Goal: Transaction & Acquisition: Obtain resource

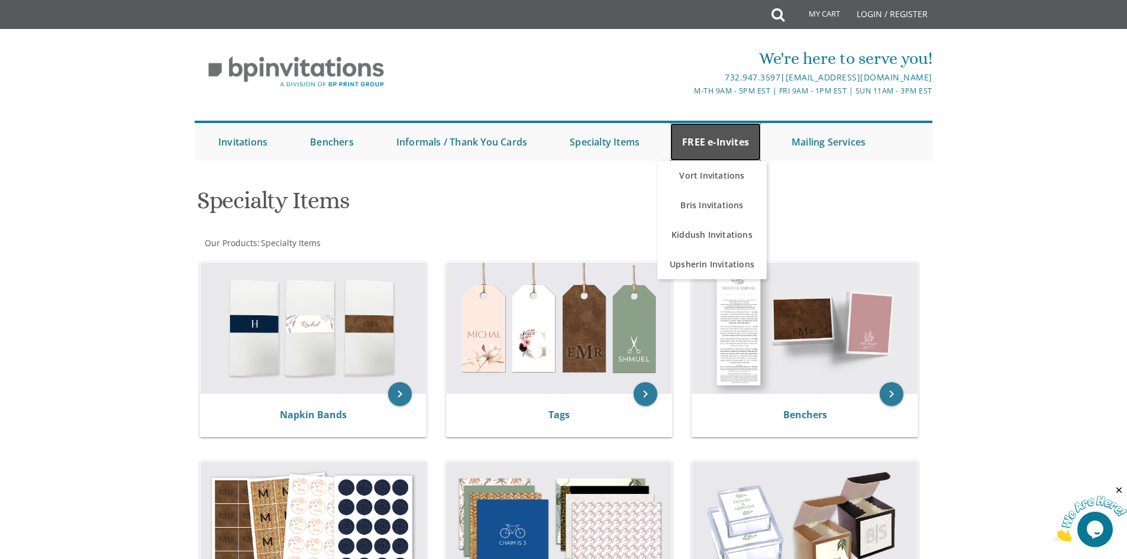
click at [721, 147] on link "FREE e-Invites" at bounding box center [716, 142] width 91 height 38
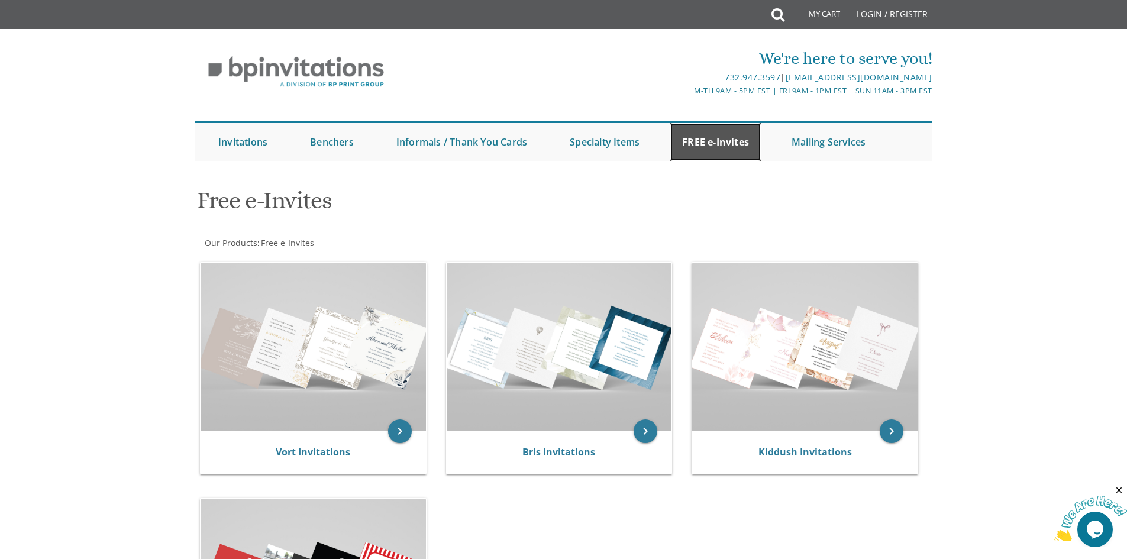
click at [722, 152] on link "FREE e-Invites" at bounding box center [716, 142] width 91 height 38
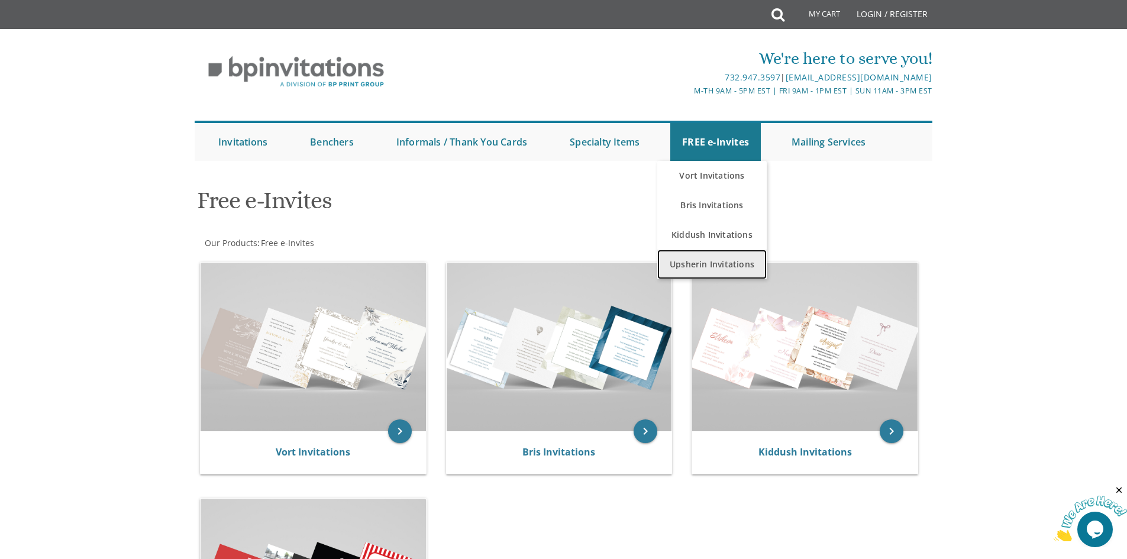
click at [729, 262] on link "Upsherin Invitations" at bounding box center [711, 265] width 109 height 30
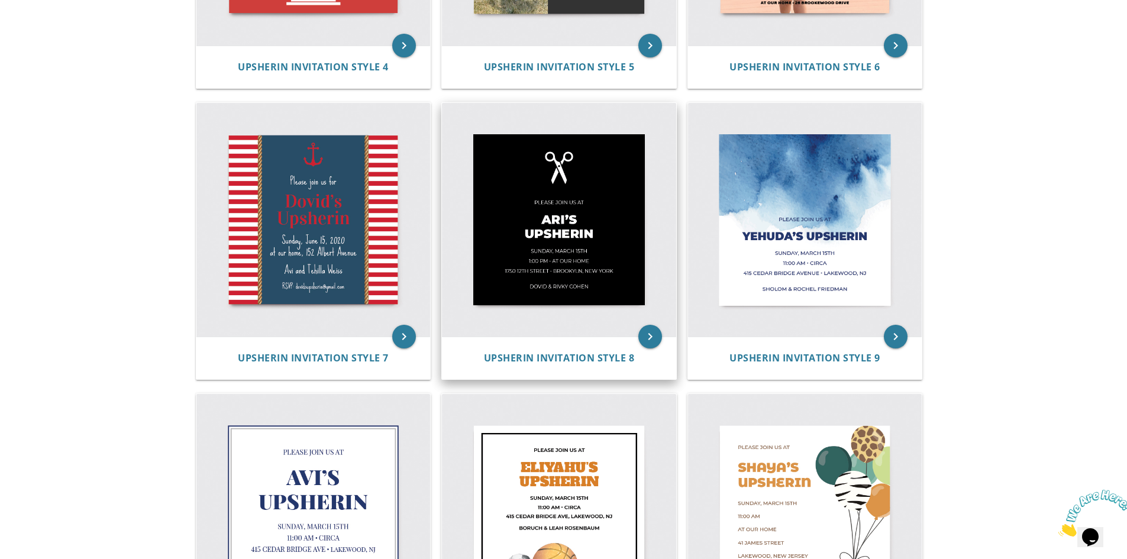
scroll to position [769, 0]
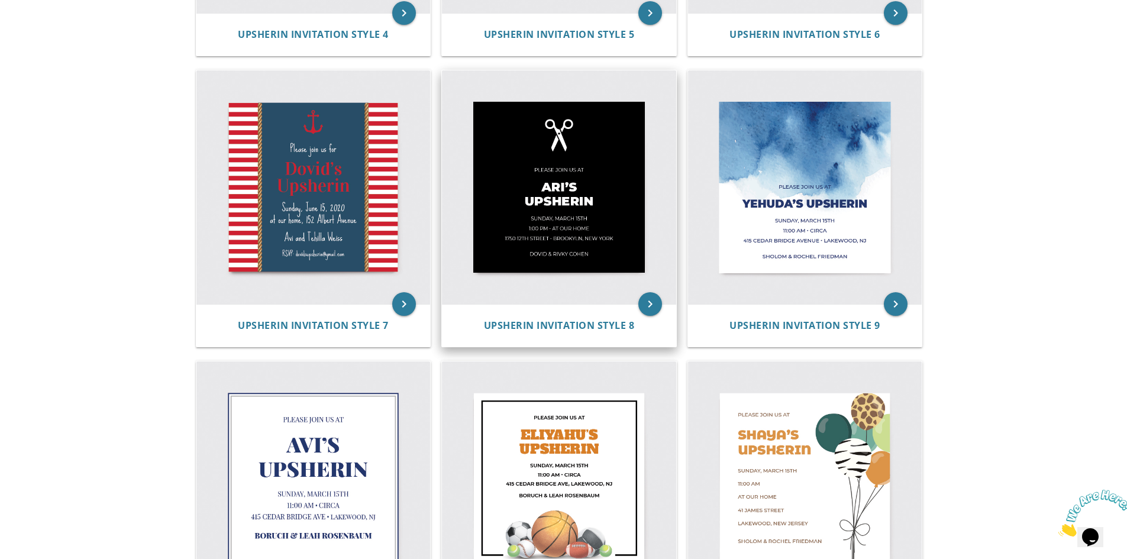
click at [598, 236] on img at bounding box center [559, 187] width 234 height 234
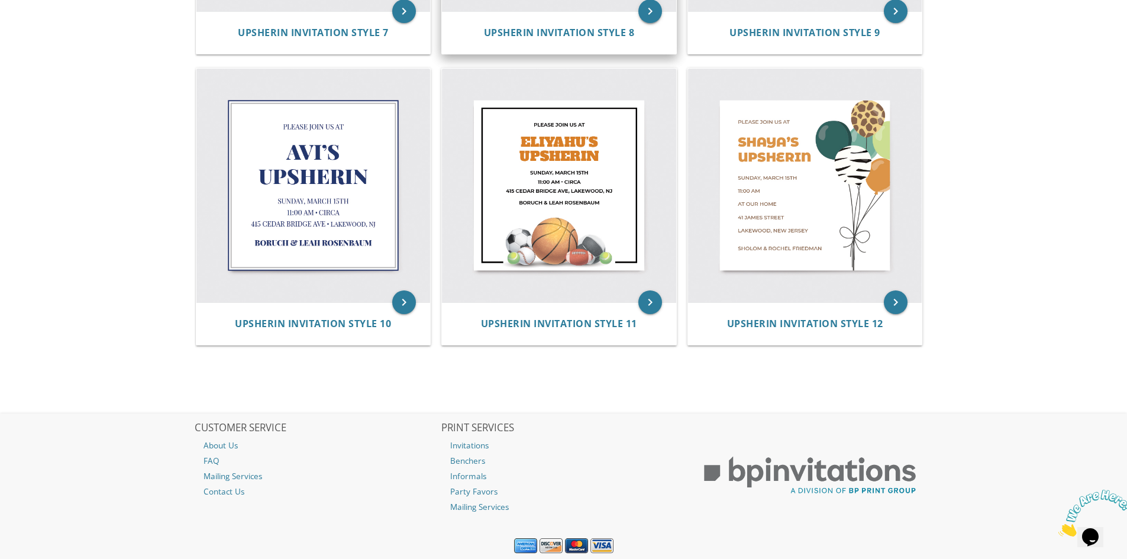
scroll to position [1065, 0]
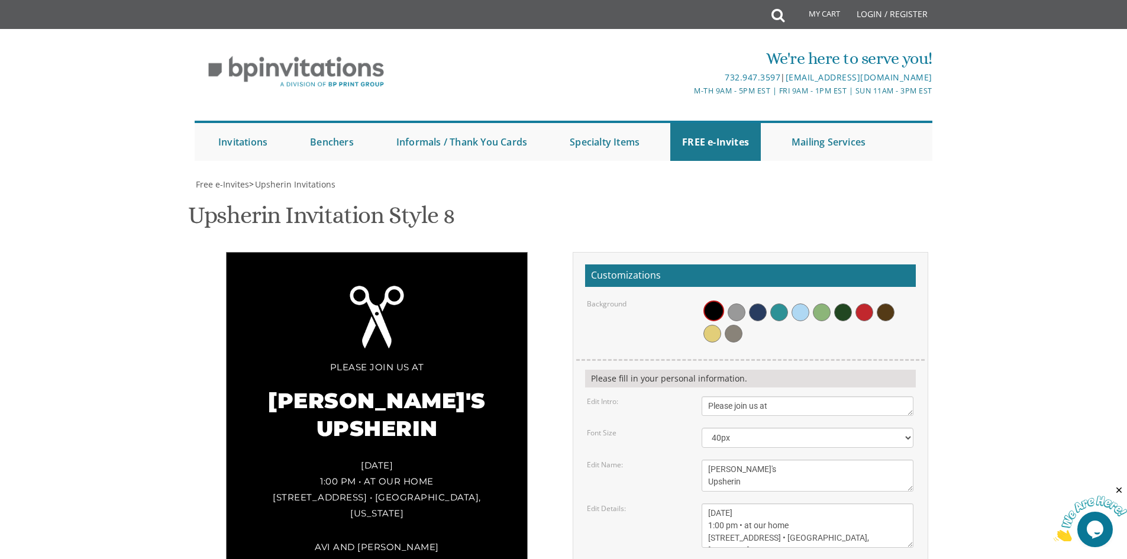
scroll to position [178, 0]
click at [775, 397] on textarea "Please join us at" at bounding box center [808, 407] width 212 height 20
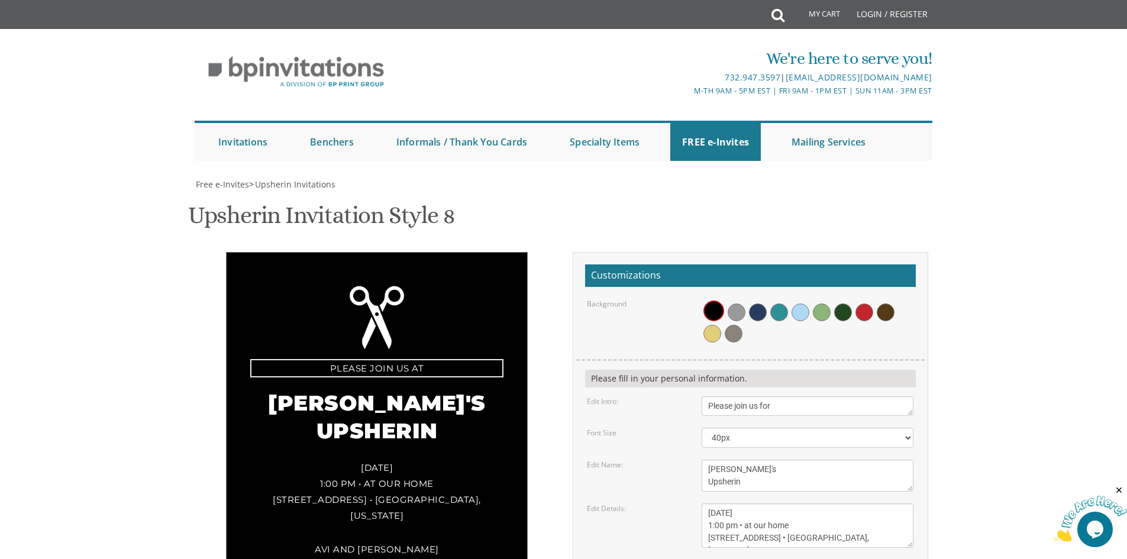
type textarea "Please join us for"
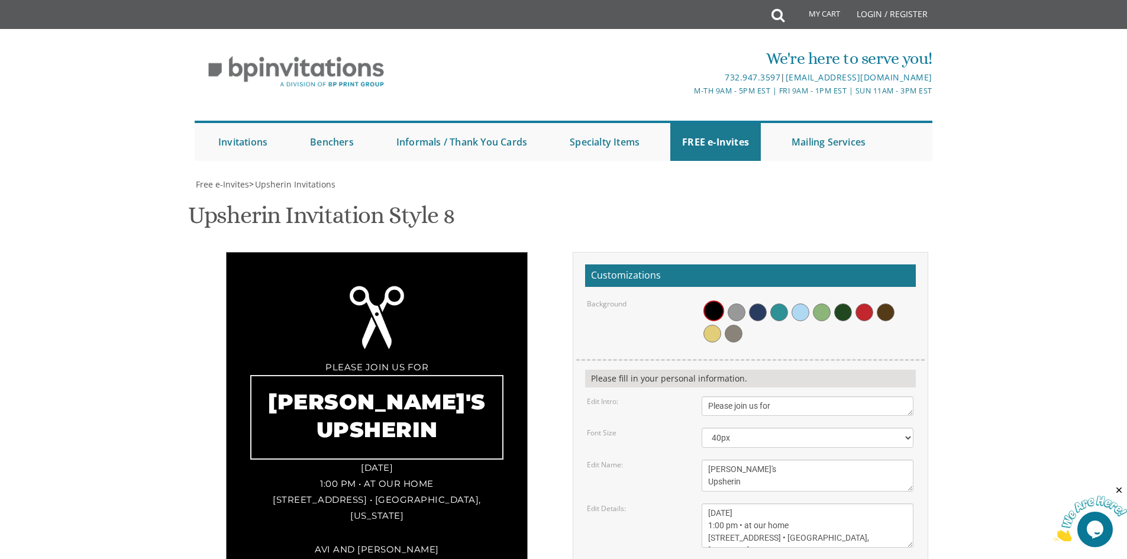
drag, startPoint x: 730, startPoint y: 292, endPoint x: 701, endPoint y: 292, distance: 29.0
click at [701, 460] on div "[PERSON_NAME]'s Upsherin" at bounding box center [808, 476] width 230 height 32
click at [715, 460] on textarea "[PERSON_NAME]'s Upsherin" at bounding box center [808, 476] width 212 height 32
type textarea "[PERSON_NAME]'s Upsherin"
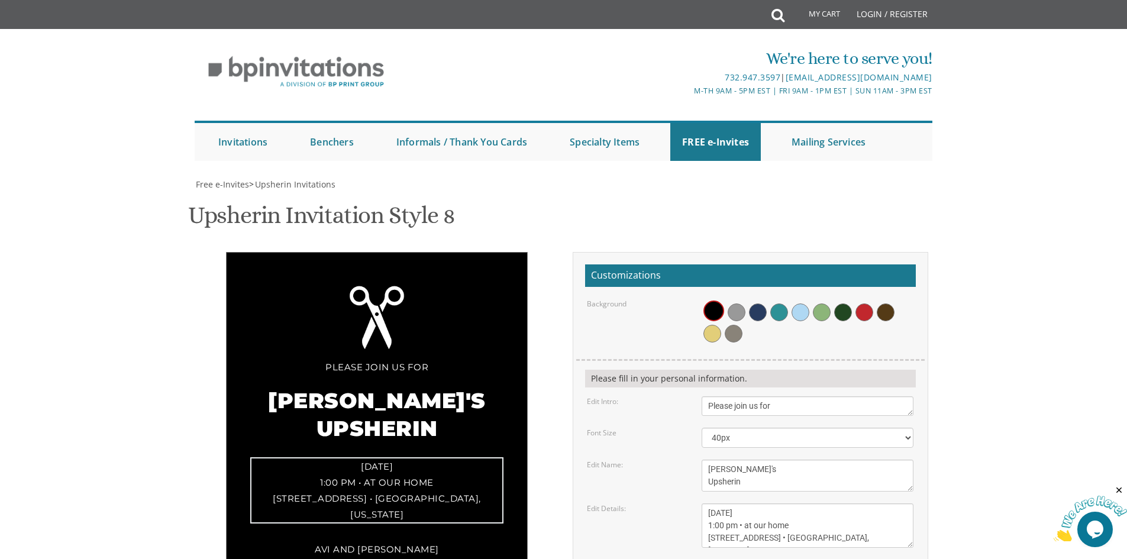
drag, startPoint x: 736, startPoint y: 335, endPoint x: 663, endPoint y: 337, distance: 72.2
click at [663, 504] on div "Edit Details: [DATE] 1:00 pm • at our home [STREET_ADDRESS] • [GEOGRAPHIC_DATA]…" at bounding box center [750, 526] width 344 height 44
click at [749, 504] on textarea "[DATE] 1:00 pm • at our home [STREET_ADDRESS] • [GEOGRAPHIC_DATA], [US_STATE]" at bounding box center [808, 526] width 212 height 44
click at [723, 504] on textarea "[DATE] 1:00 pm • at our home [STREET_ADDRESS] • [GEOGRAPHIC_DATA], [US_STATE]" at bounding box center [808, 526] width 212 height 44
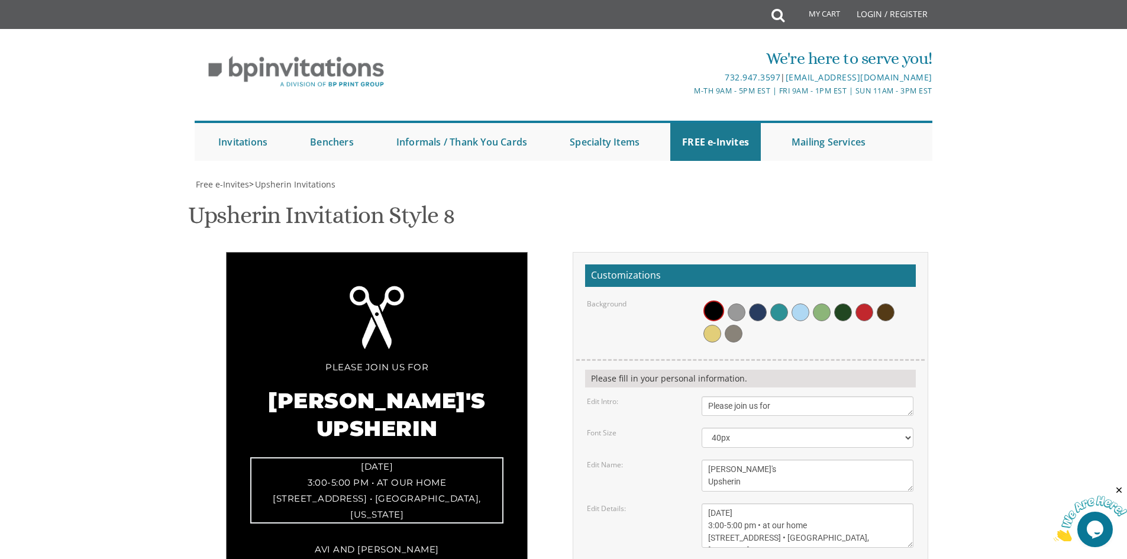
click at [719, 504] on textarea "[DATE] 1:00 pm • at our home [STREET_ADDRESS] • [GEOGRAPHIC_DATA], [US_STATE]" at bounding box center [808, 526] width 212 height 44
drag, startPoint x: 710, startPoint y: 363, endPoint x: 776, endPoint y: 363, distance: 66.9
click at [776, 504] on textarea "[DATE] 1:00 pm • at our home [STREET_ADDRESS] • [GEOGRAPHIC_DATA], [US_STATE]" at bounding box center [808, 526] width 212 height 44
type textarea "[DATE] 3:00-5:00 pm • at our home [STREET_ADDRESS] • Toms River, [US_STATE]"
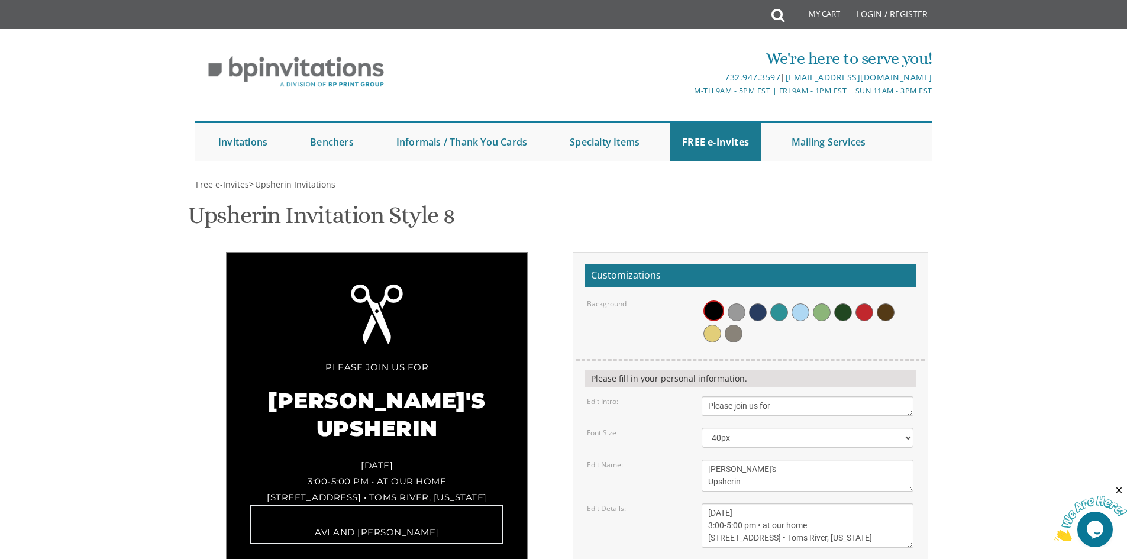
drag, startPoint x: 788, startPoint y: 395, endPoint x: 631, endPoint y: 398, distance: 156.9
click at [631, 559] on div "Edit Parents: Avi and [PERSON_NAME]" at bounding box center [750, 570] width 344 height 20
type textarea "[DEMOGRAPHIC_DATA] and [PERSON_NAME]"
click at [761, 304] on span at bounding box center [758, 313] width 18 height 18
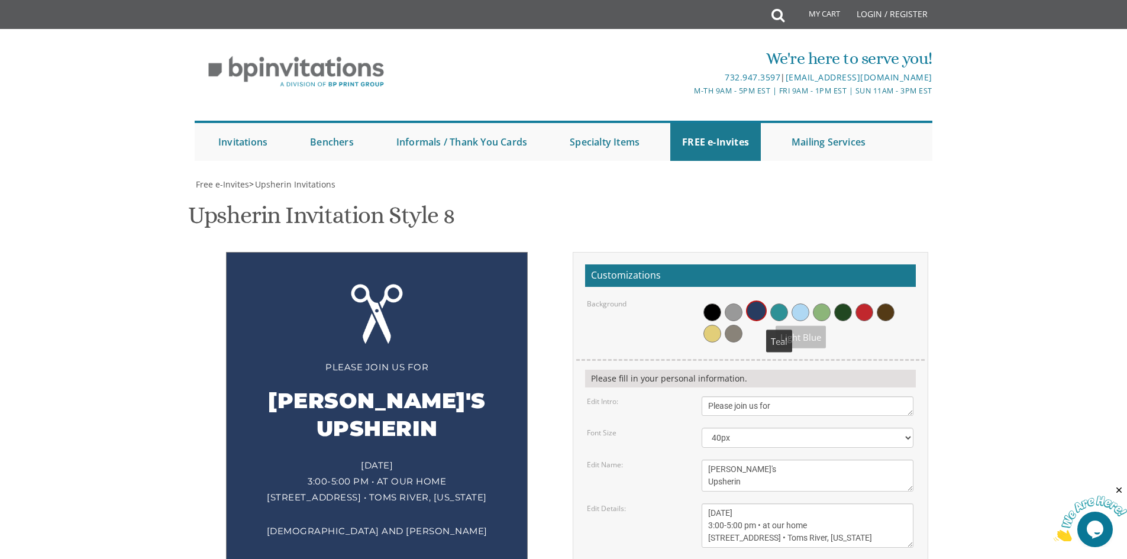
click at [784, 304] on span at bounding box center [780, 313] width 18 height 18
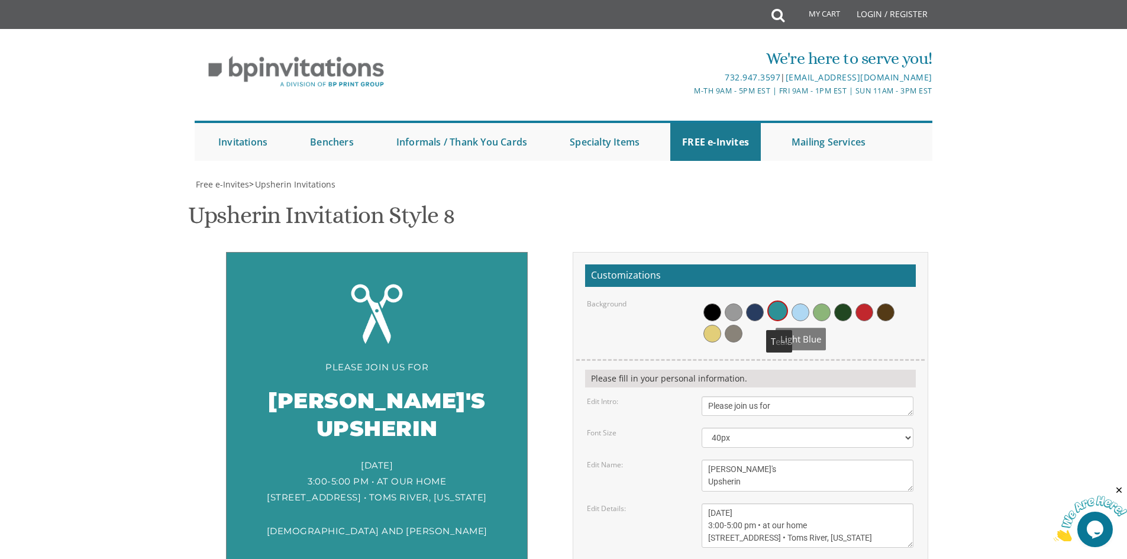
click at [806, 304] on span at bounding box center [801, 313] width 18 height 18
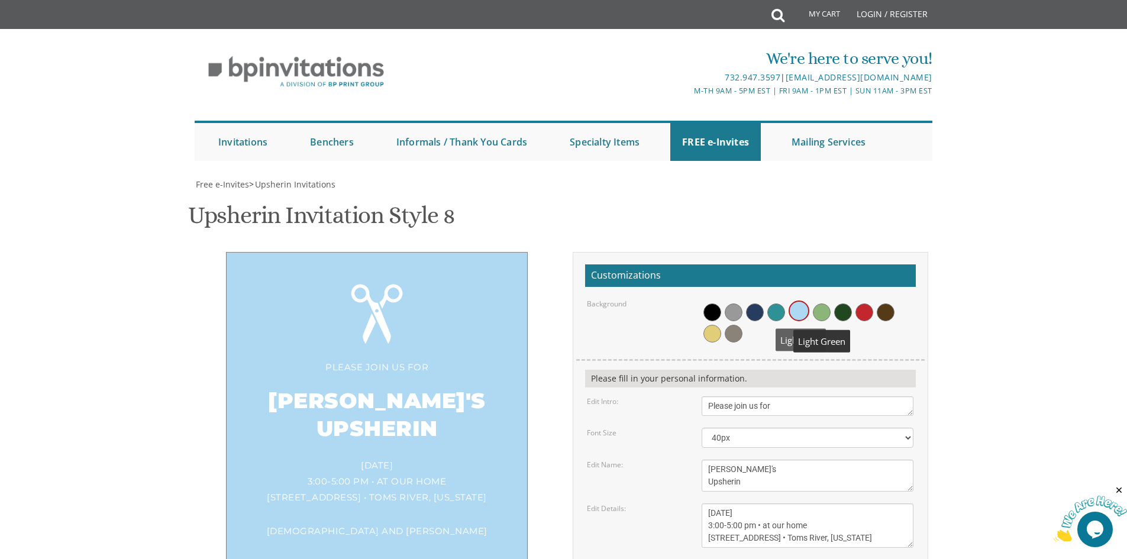
click at [824, 304] on span at bounding box center [822, 313] width 18 height 18
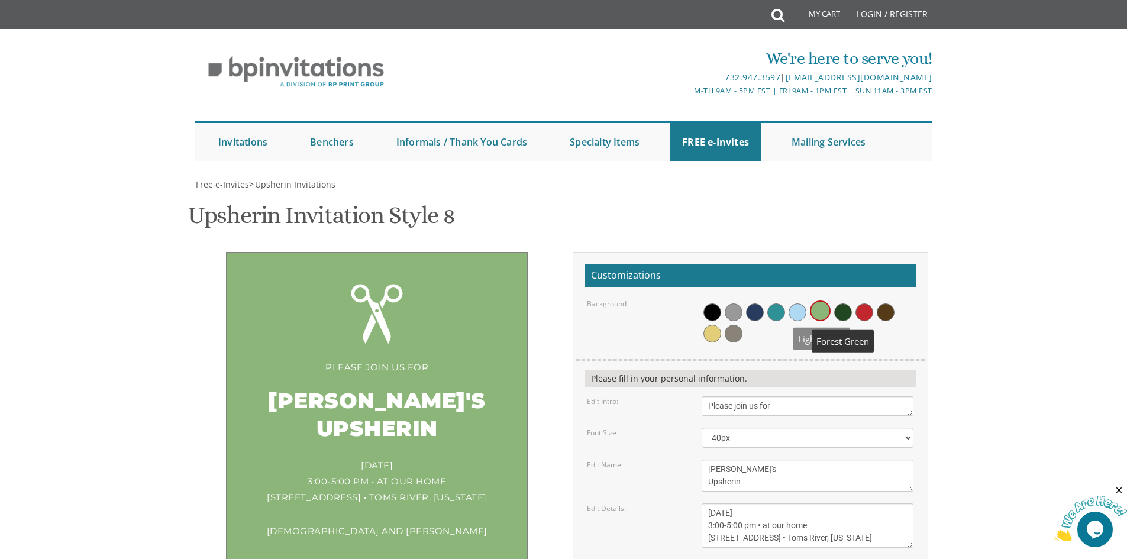
click at [846, 304] on span at bounding box center [843, 313] width 18 height 18
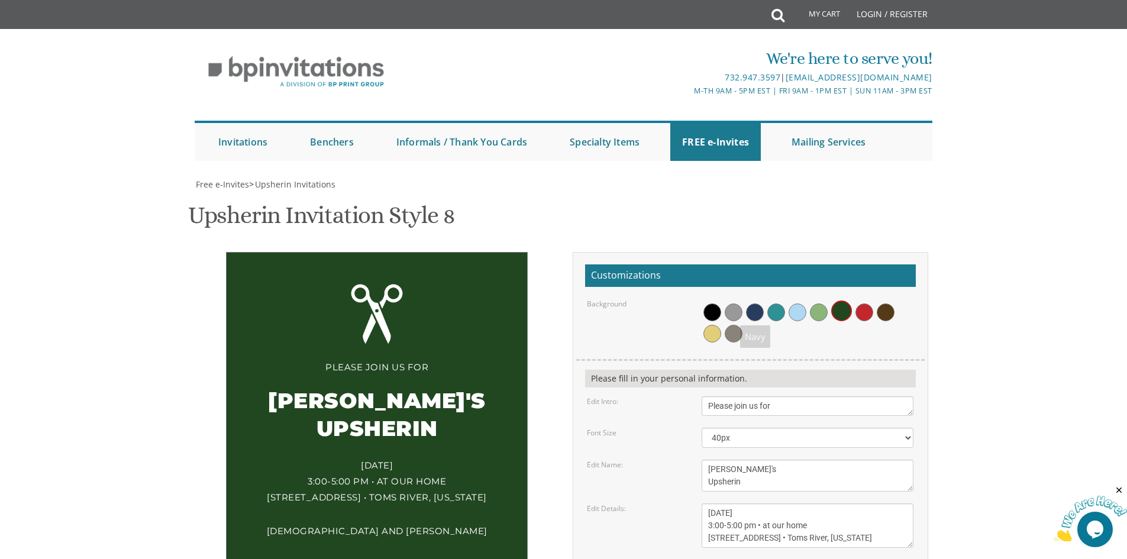
click at [759, 304] on span at bounding box center [755, 313] width 18 height 18
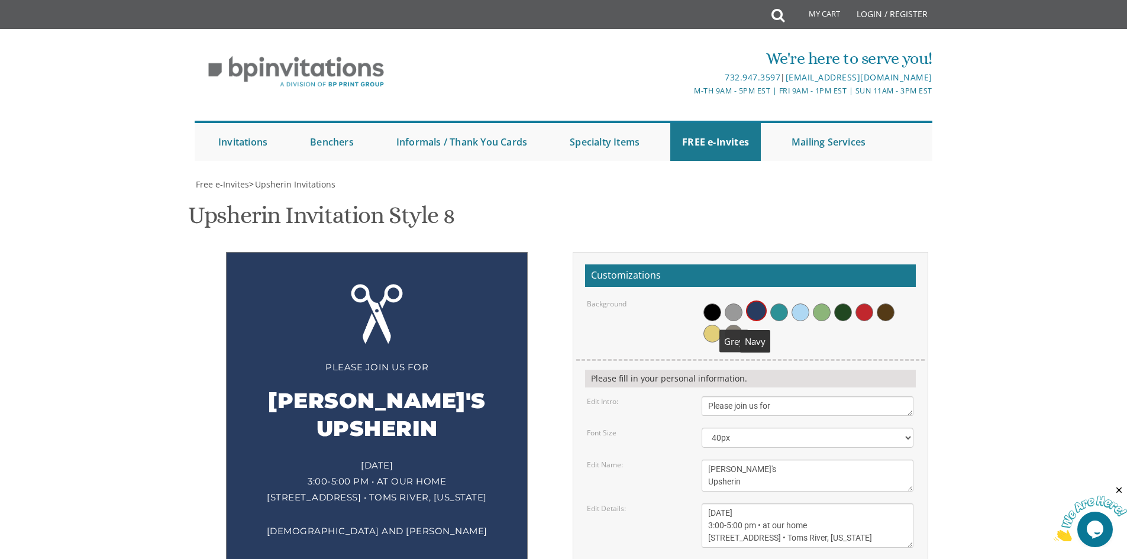
click at [728, 304] on span at bounding box center [734, 313] width 18 height 18
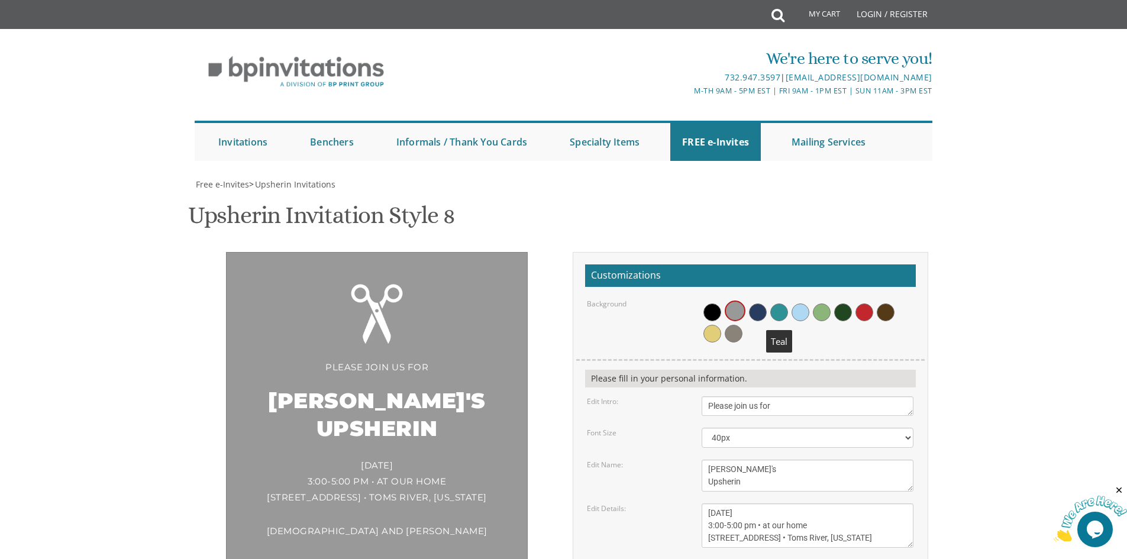
click at [777, 304] on span at bounding box center [780, 313] width 18 height 18
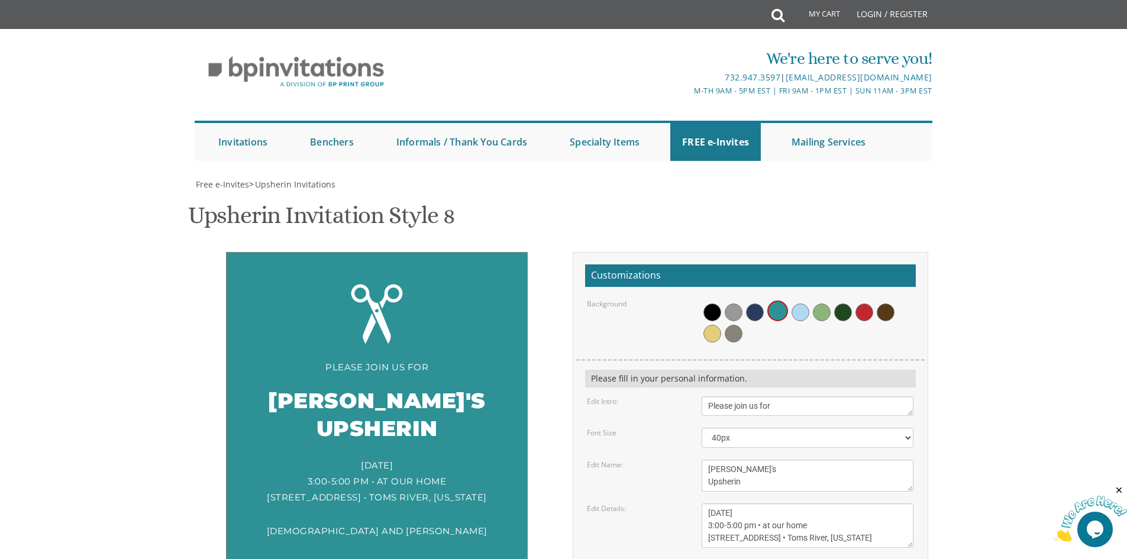
click at [823, 504] on textarea "[DATE] 1:00 pm • at our home [STREET_ADDRESS] • [GEOGRAPHIC_DATA], [US_STATE]" at bounding box center [808, 526] width 212 height 44
click at [710, 304] on span at bounding box center [713, 313] width 18 height 18
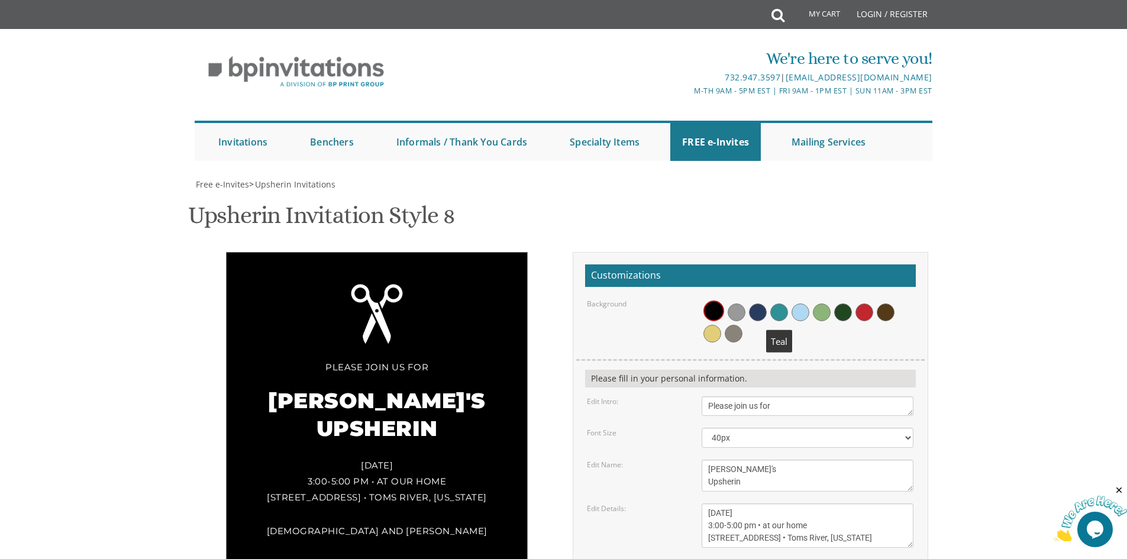
click at [784, 304] on span at bounding box center [780, 313] width 18 height 18
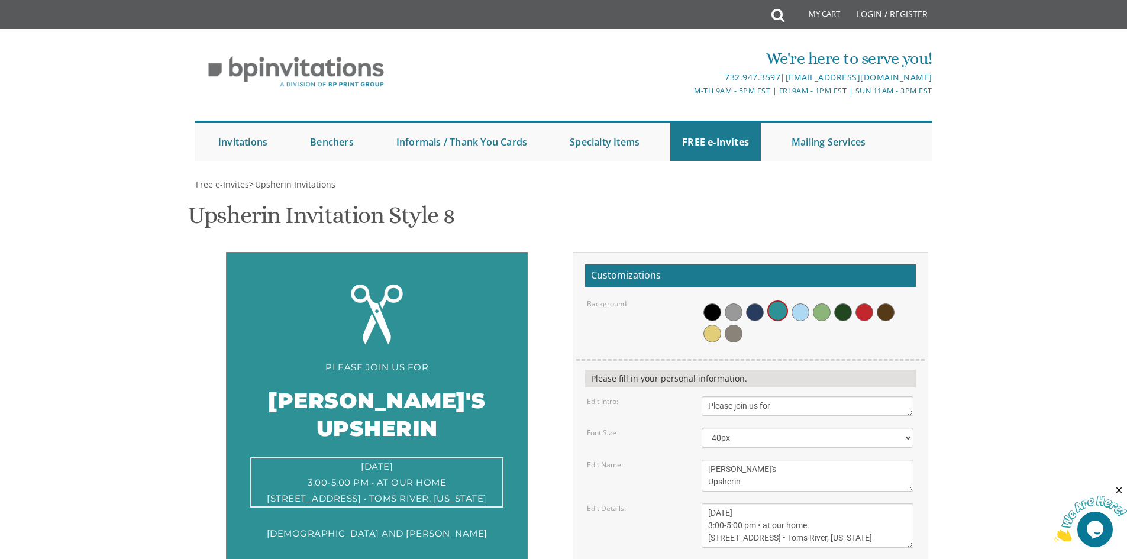
click at [765, 504] on textarea "[DATE] 1:00 pm • at our home [STREET_ADDRESS] • [GEOGRAPHIC_DATA], [US_STATE]" at bounding box center [808, 526] width 212 height 44
type textarea "[DATE] 3:00-5:00 pm • To'ameha at our home [STREET_ADDRESS] • Toms River, [US_S…"
click at [877, 559] on textarea "Avi and [PERSON_NAME]" at bounding box center [808, 570] width 212 height 20
type input "[EMAIL_ADDRESS][DOMAIN_NAME]"
